Goal: Navigation & Orientation: Find specific page/section

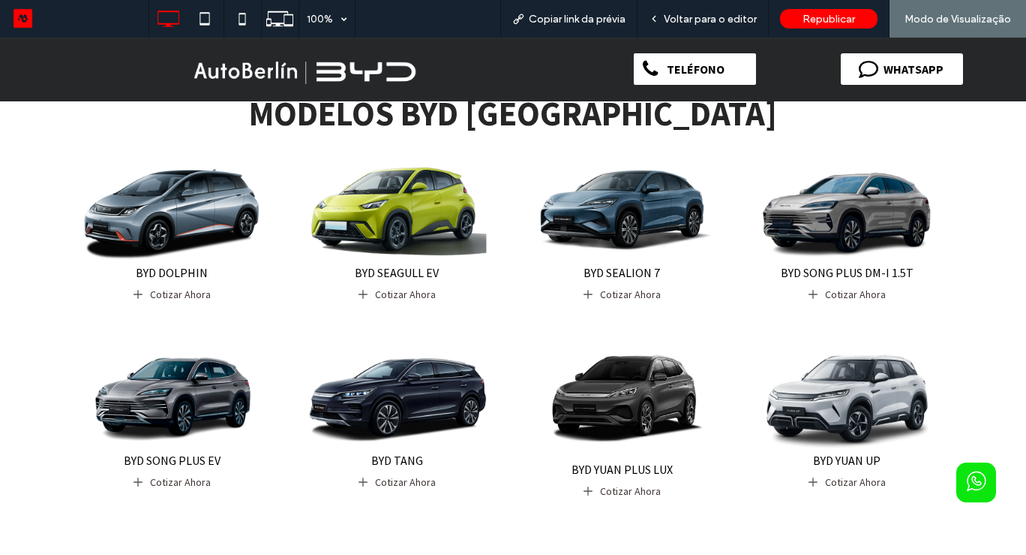
scroll to position [450, 0]
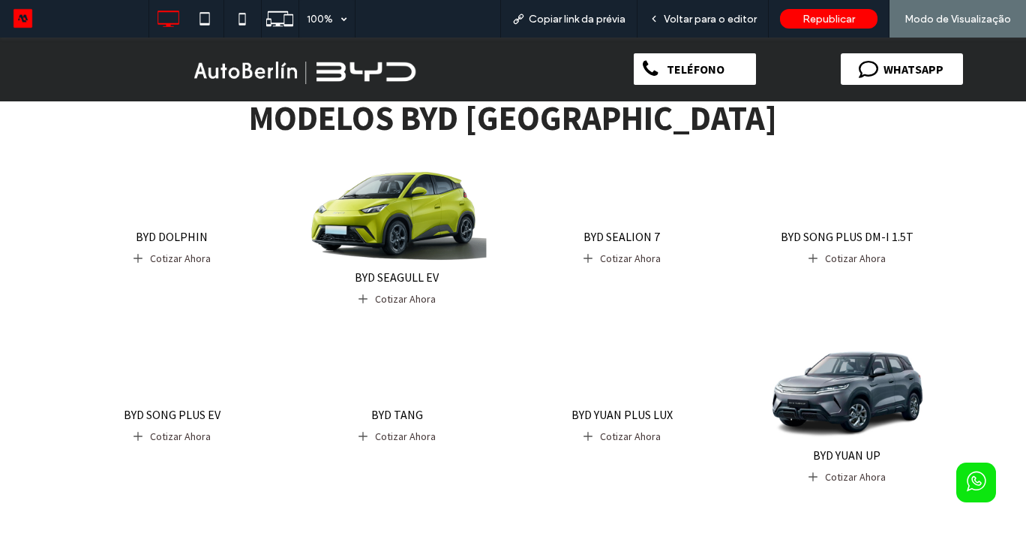
scroll to position [450, 0]
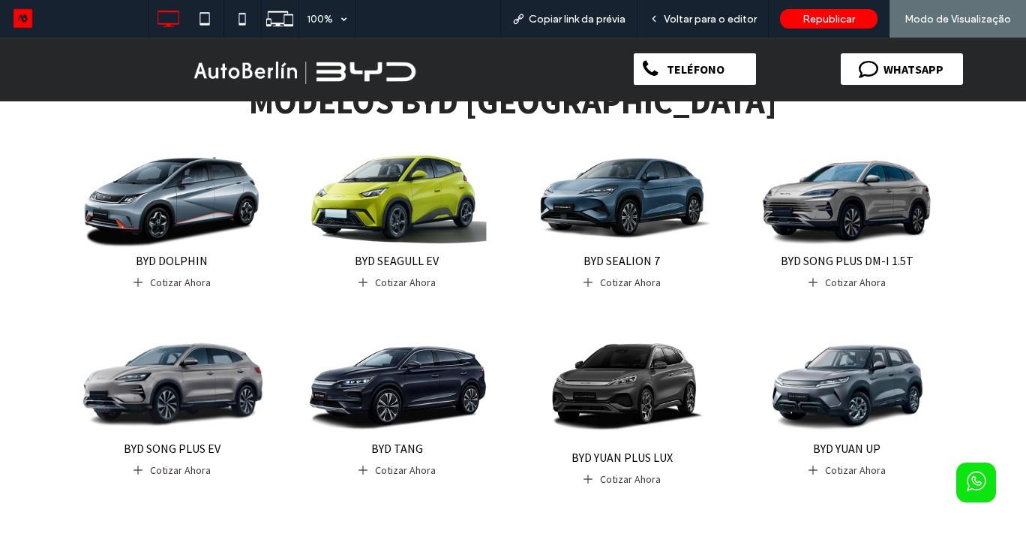
click at [195, 377] on img at bounding box center [172, 389] width 191 height 99
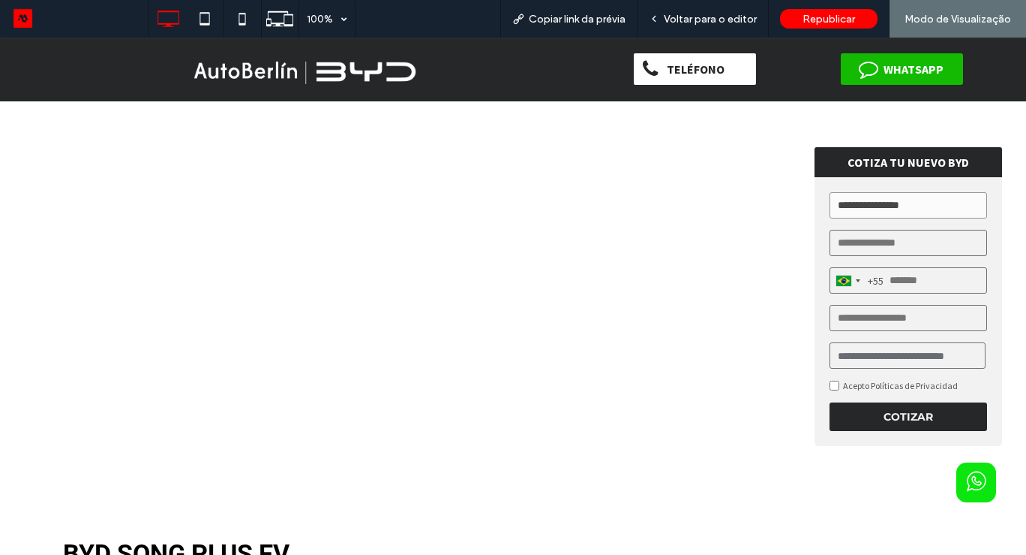
click at [1014, 399] on div at bounding box center [513, 287] width 1026 height 406
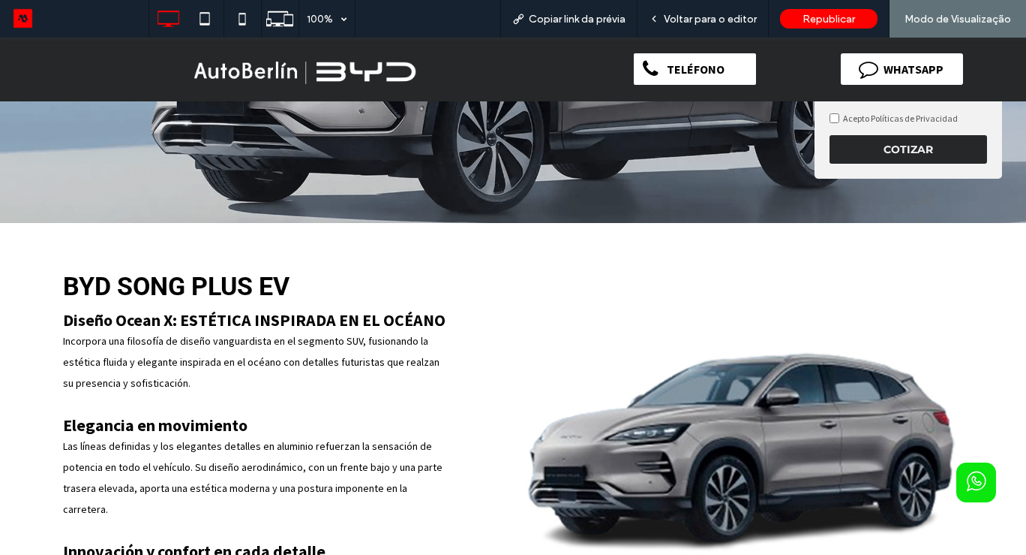
scroll to position [270, 0]
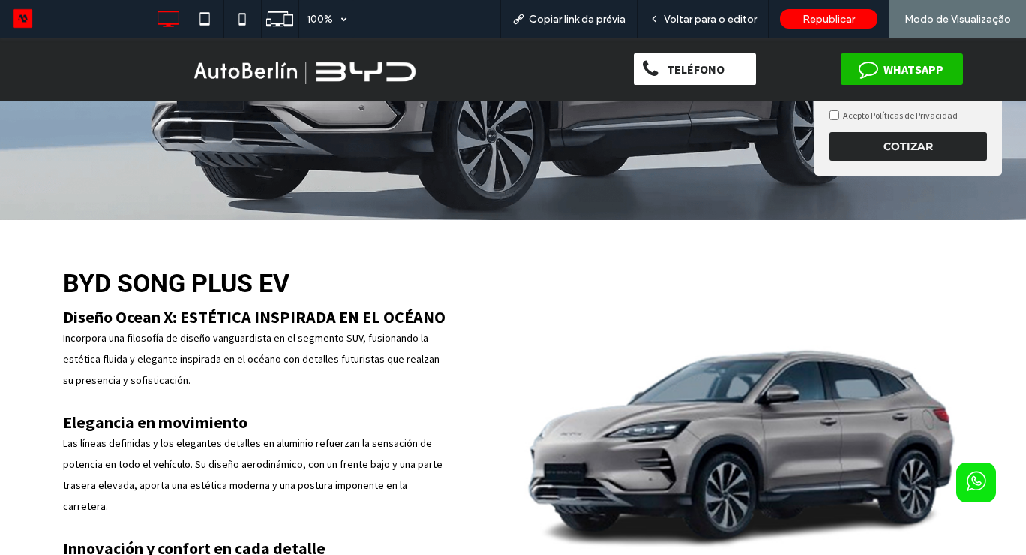
click at [276, 72] on img at bounding box center [304, 69] width 239 height 49
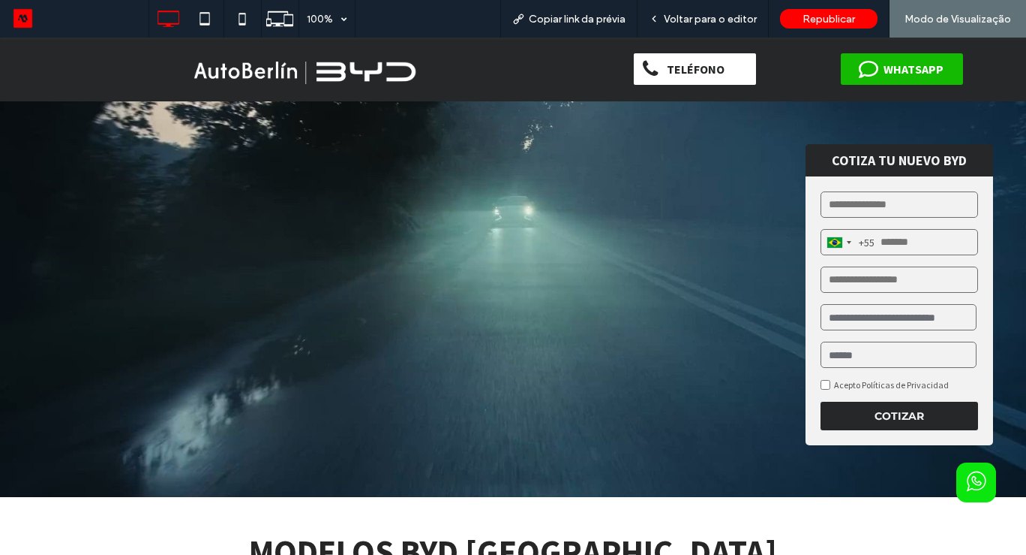
click at [1014, 361] on video at bounding box center [513, 297] width 1026 height 399
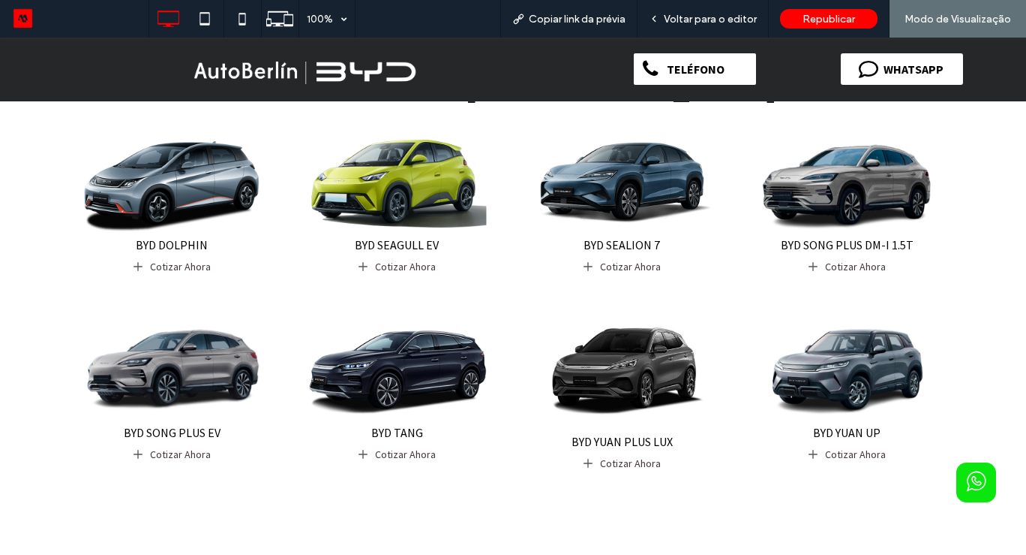
scroll to position [464, 0]
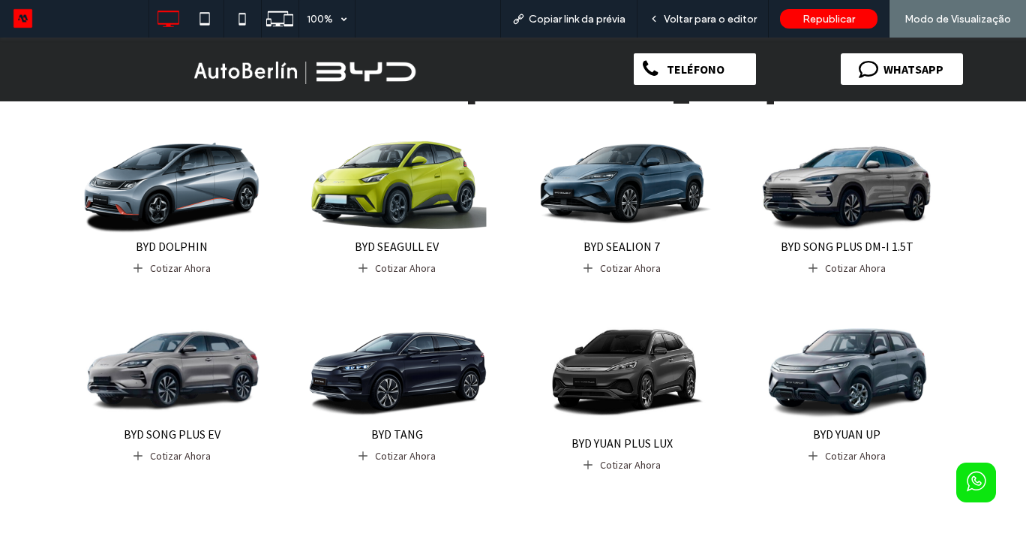
drag, startPoint x: 870, startPoint y: 380, endPoint x: 870, endPoint y: 417, distance: 36.8
click at [870, 380] on img at bounding box center [847, 375] width 191 height 99
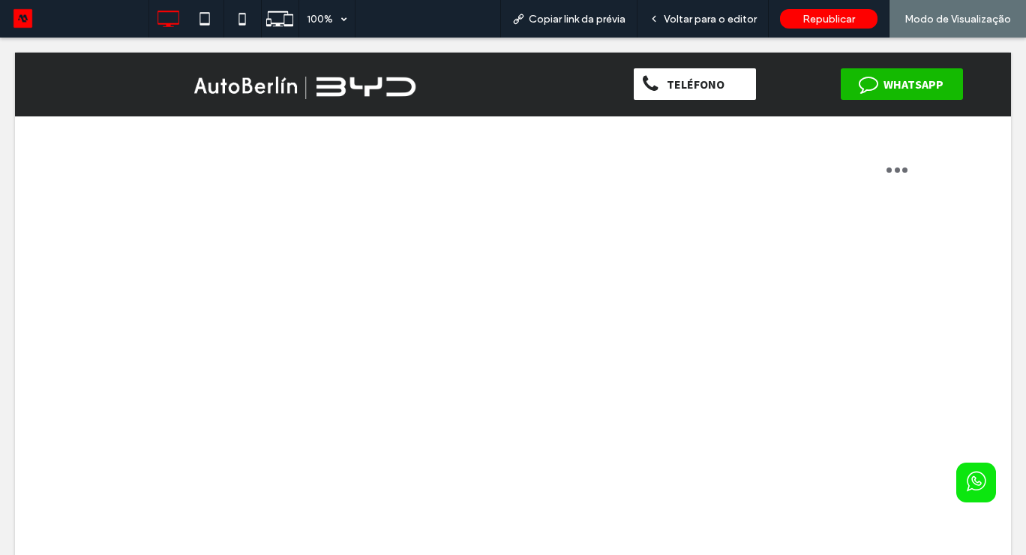
scroll to position [0, 0]
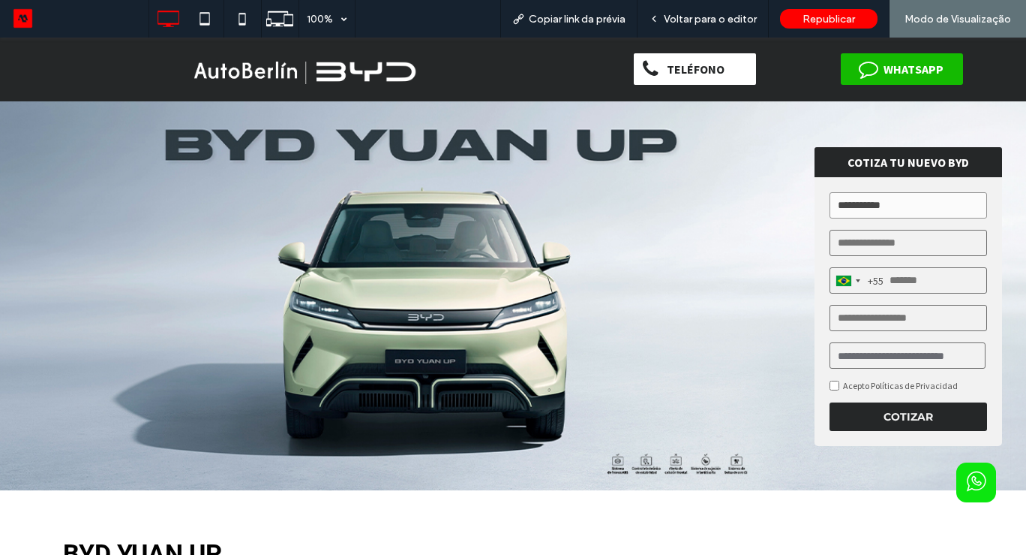
click at [1019, 417] on img at bounding box center [513, 287] width 1026 height 406
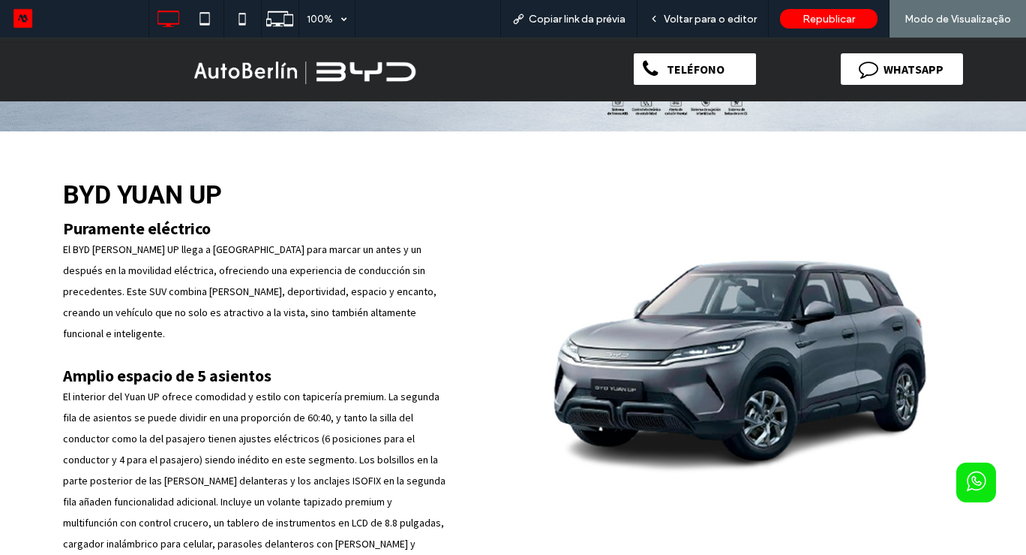
scroll to position [360, 0]
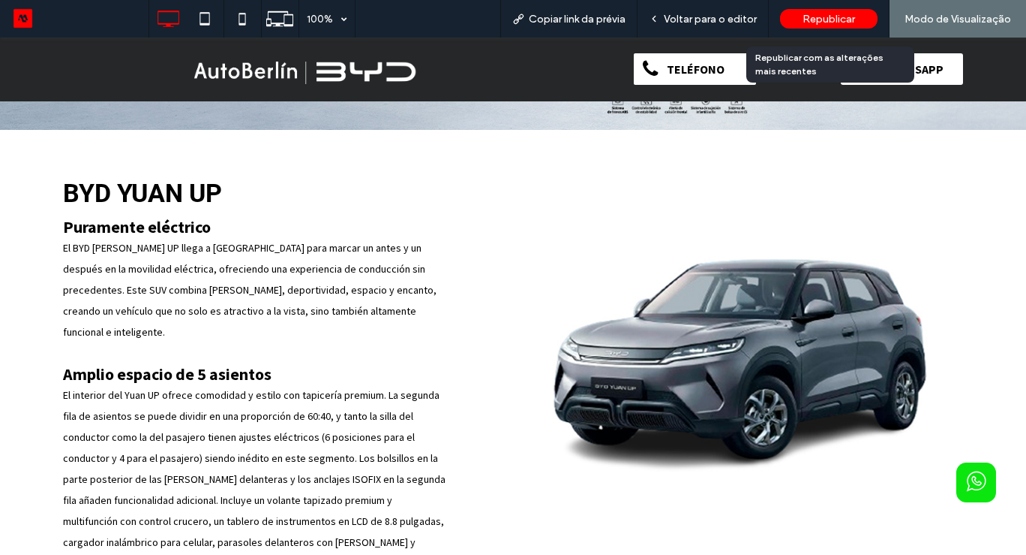
click at [823, 14] on span "Republicar" at bounding box center [829, 19] width 53 height 13
